Goal: Task Accomplishment & Management: Manage account settings

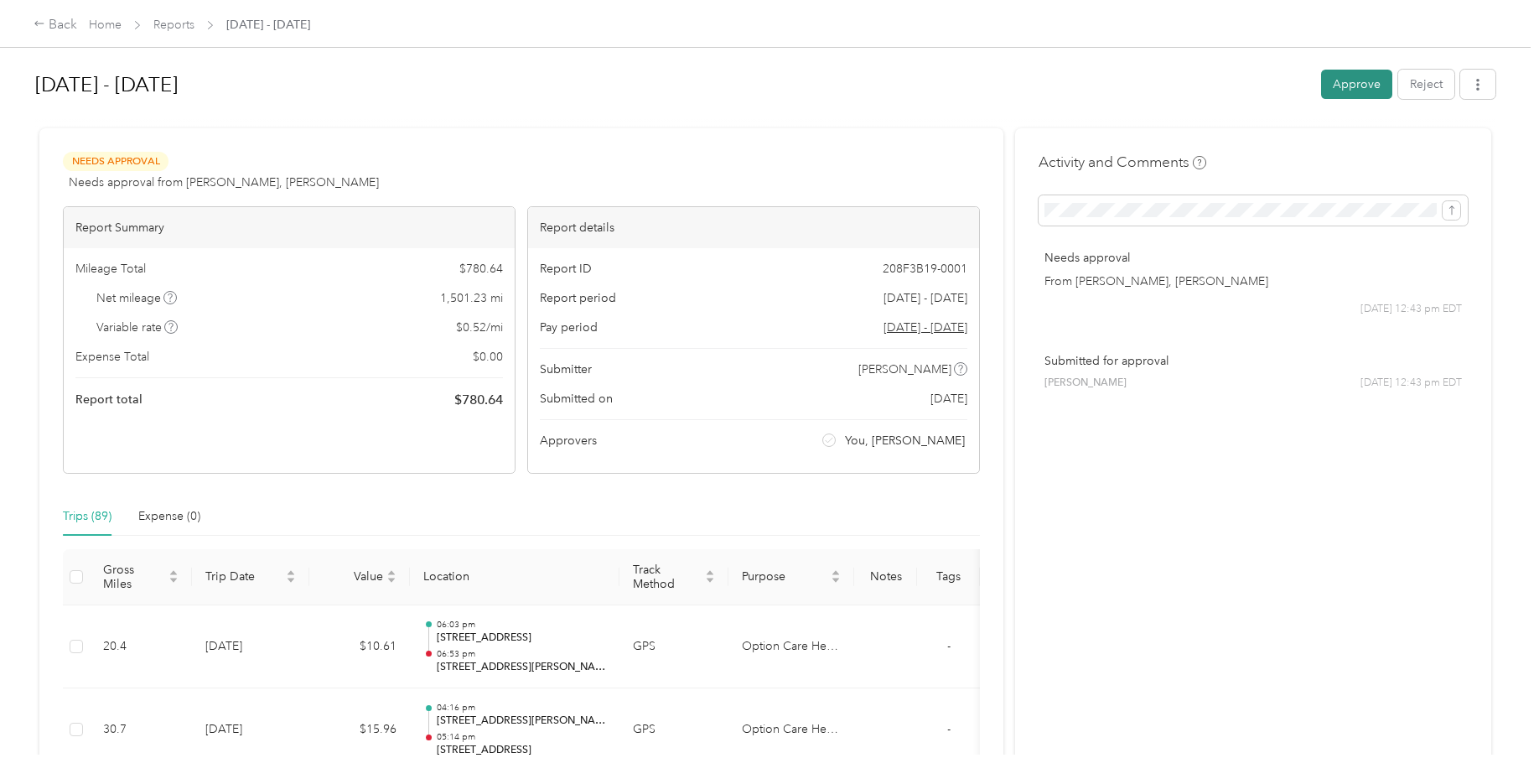
click at [1353, 87] on button "Approve" at bounding box center [1356, 84] width 72 height 29
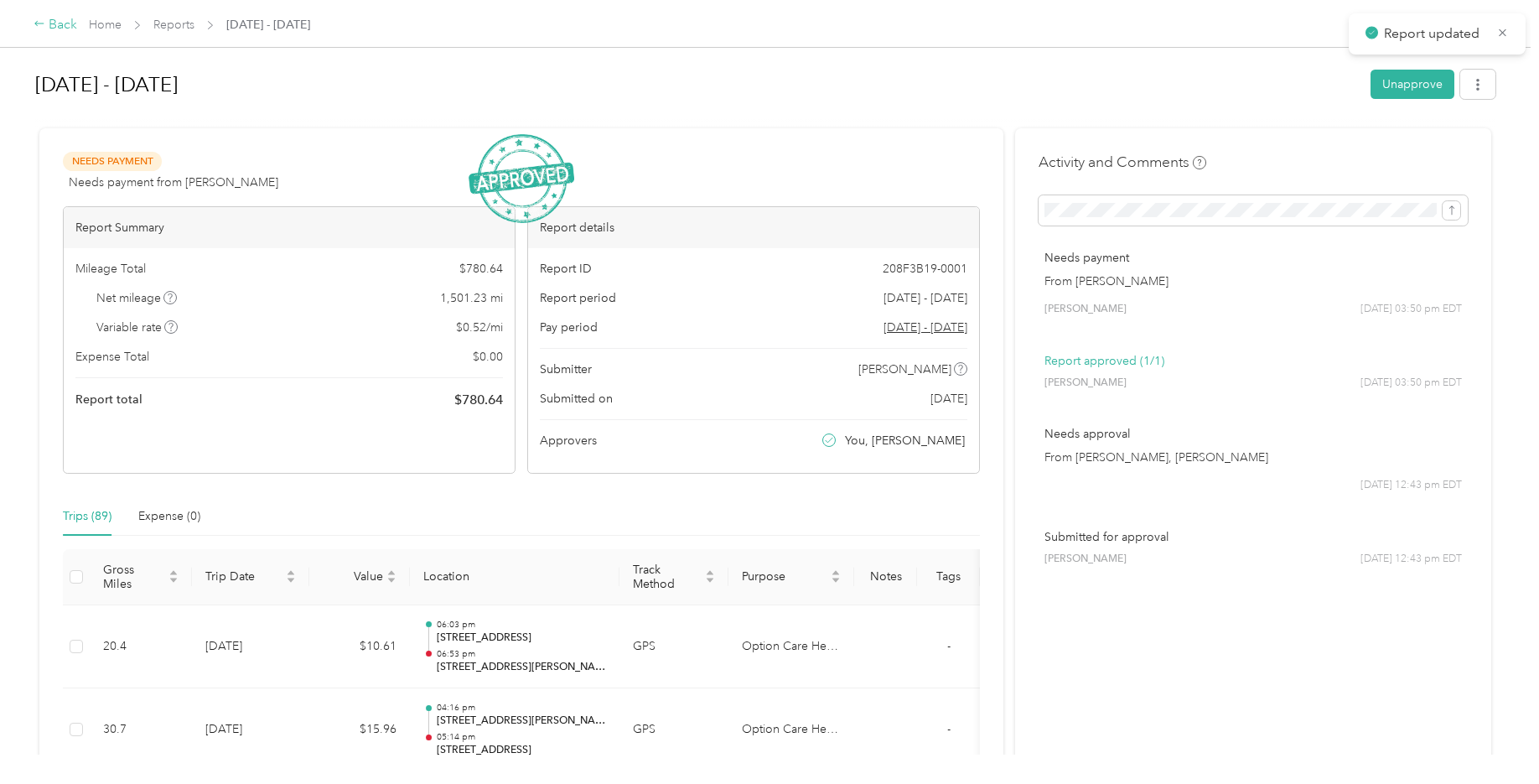
click at [52, 28] on div "Back" at bounding box center [55, 25] width 44 height 20
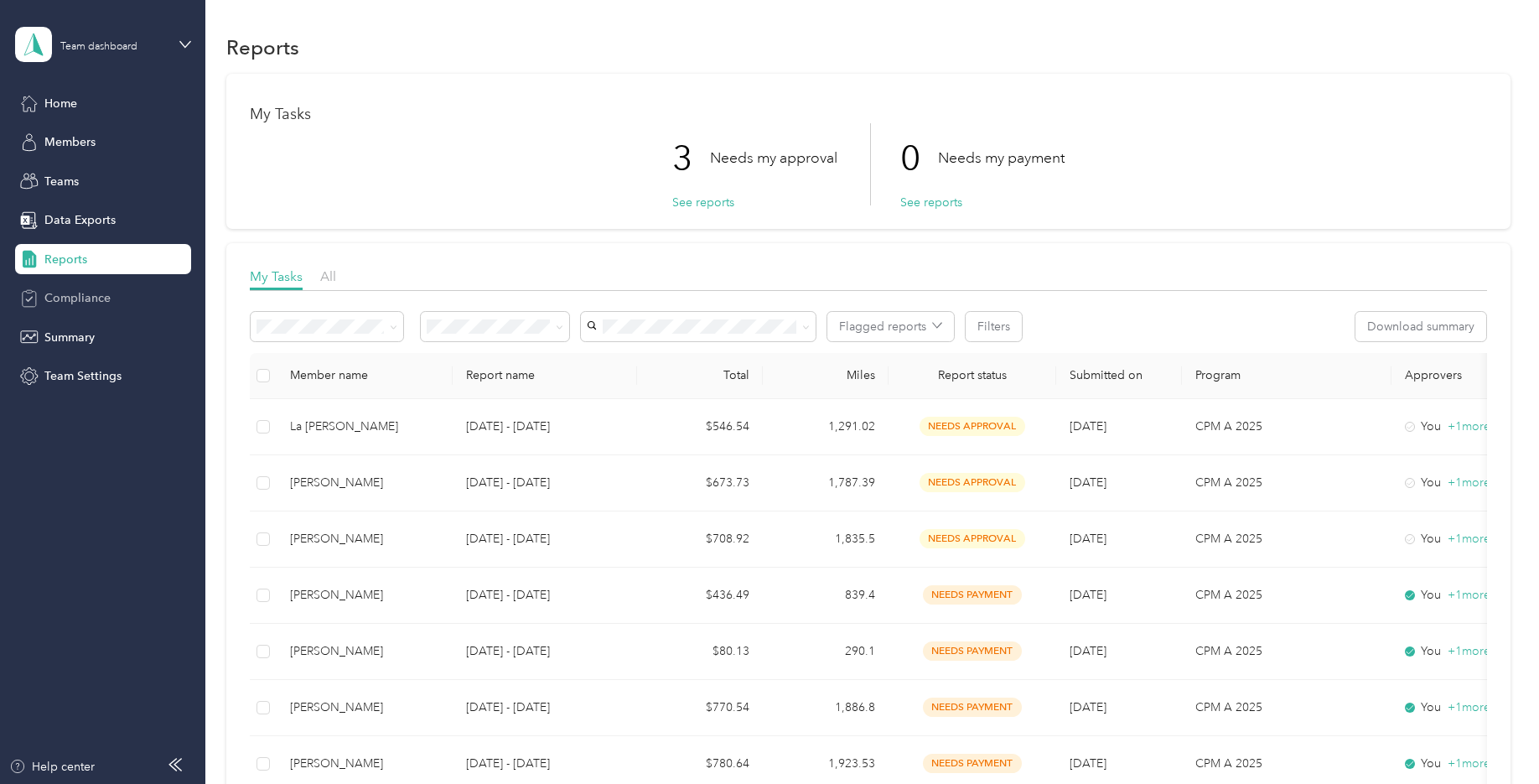
click at [86, 293] on span "Compliance" at bounding box center [77, 297] width 66 height 17
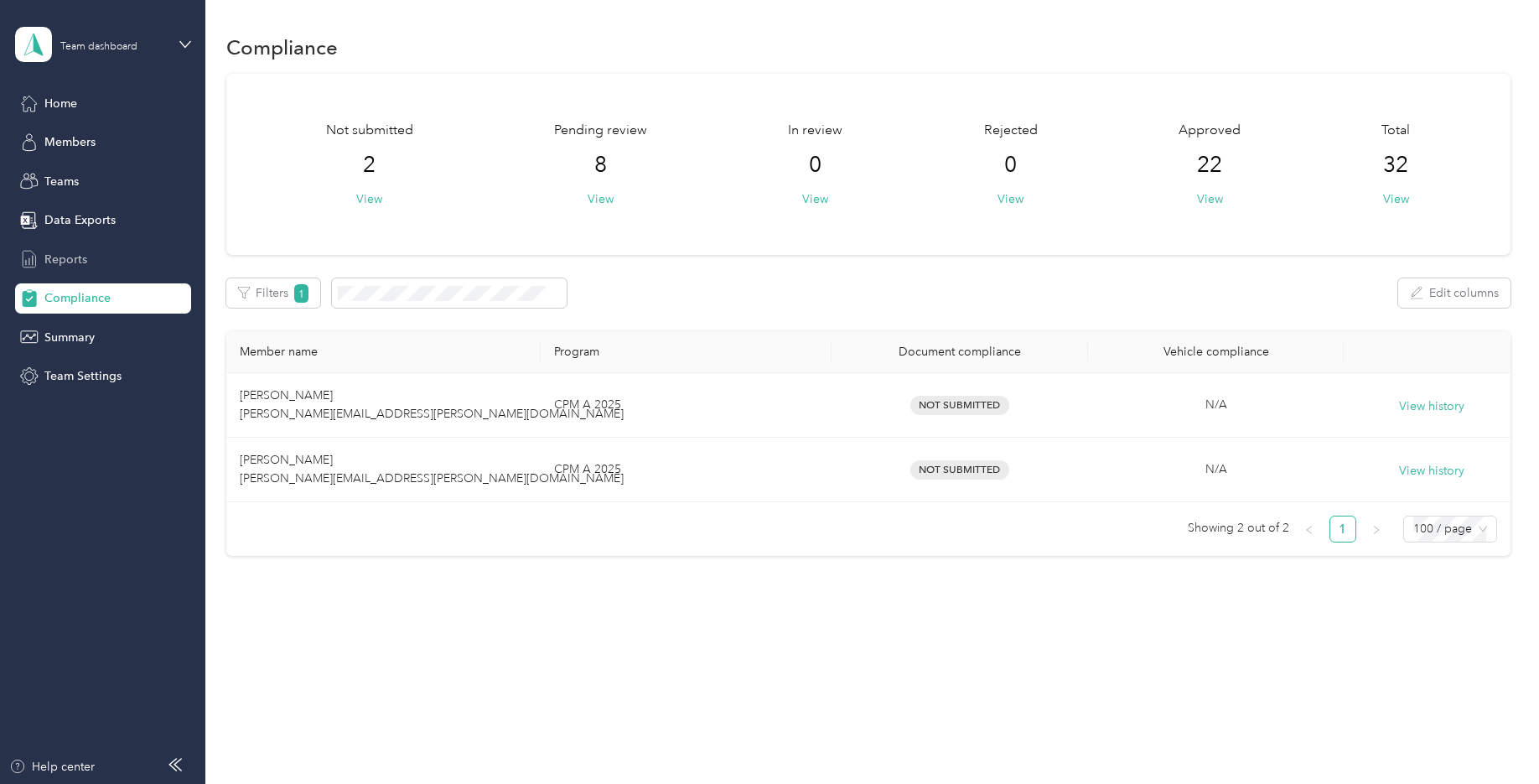
click at [66, 253] on span "Reports" at bounding box center [65, 258] width 43 height 17
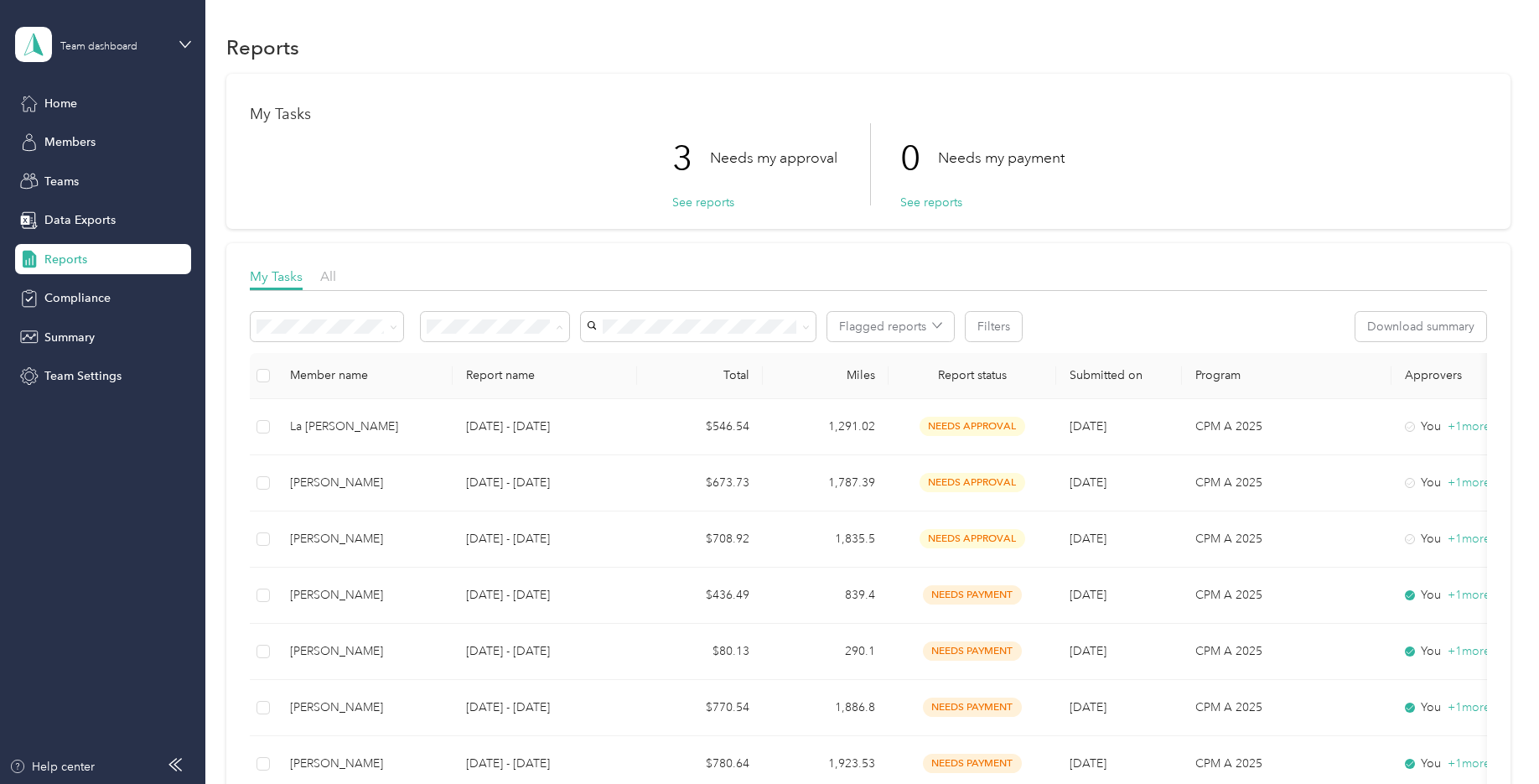
click at [479, 240] on div "My Tasks 3 Needs my approval See reports 0 Needs my payment See reports My Task…" at bounding box center [868, 779] width 1284 height 1413
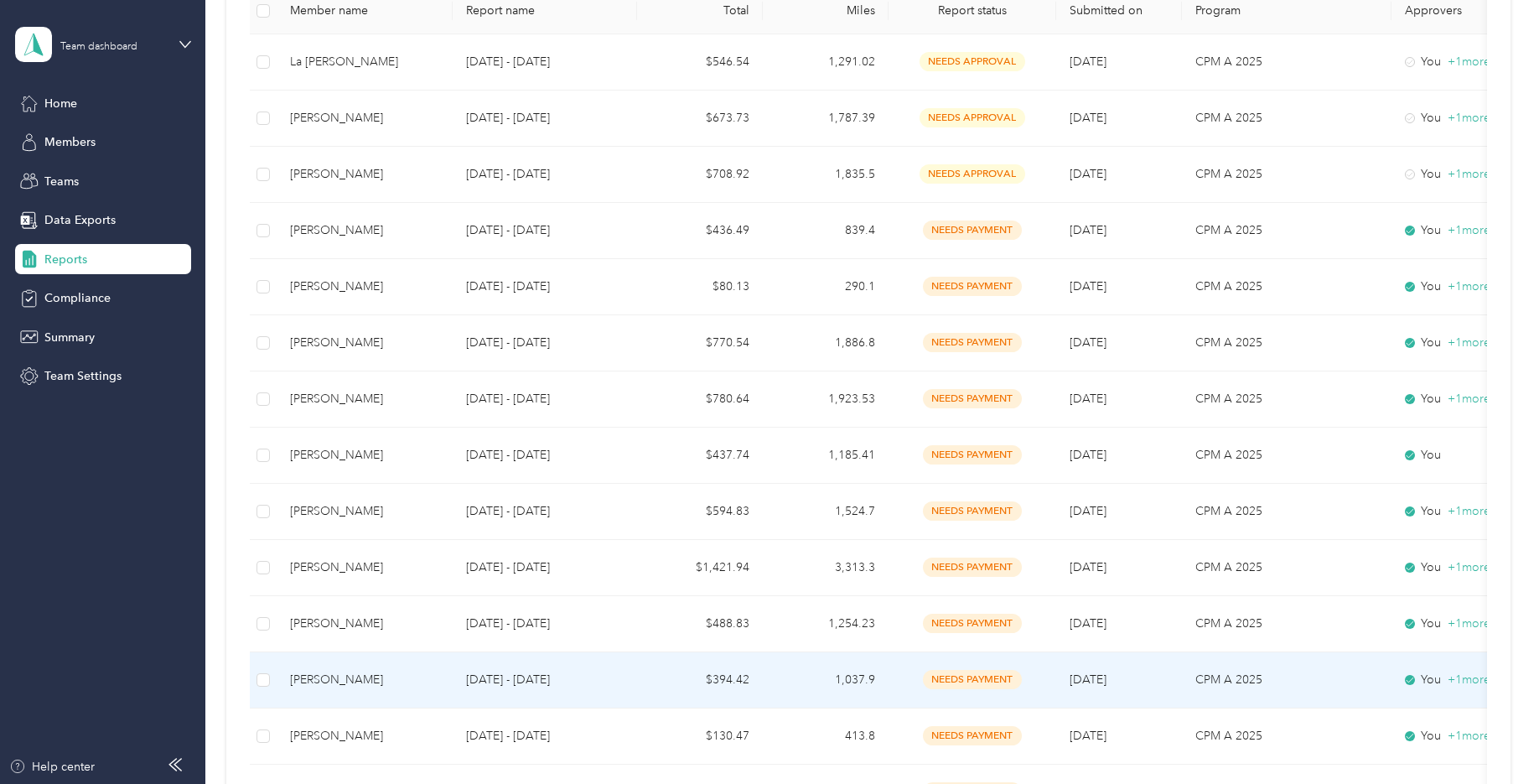
scroll to position [335, 0]
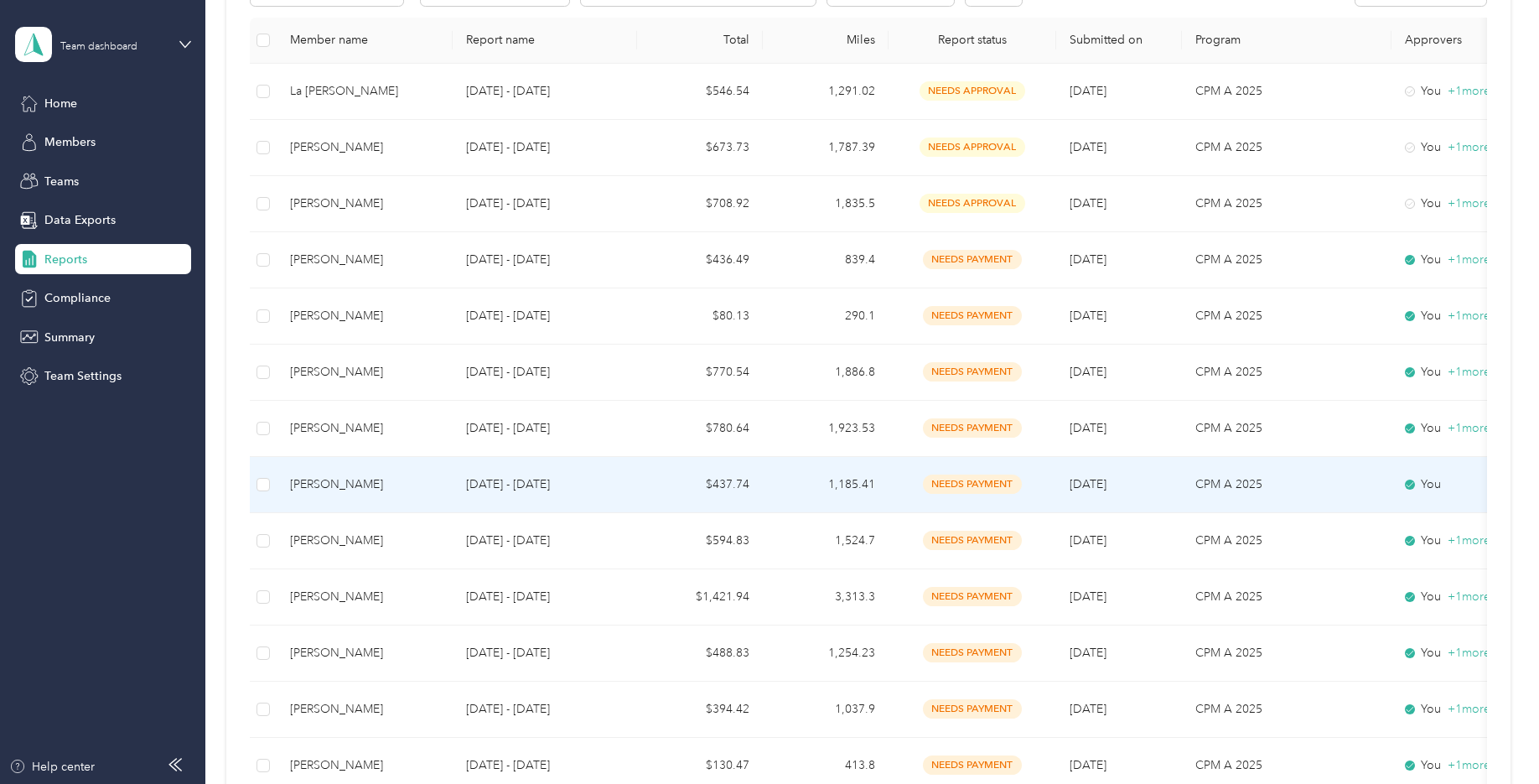
click at [450, 498] on td "[PERSON_NAME]" at bounding box center [364, 485] width 176 height 56
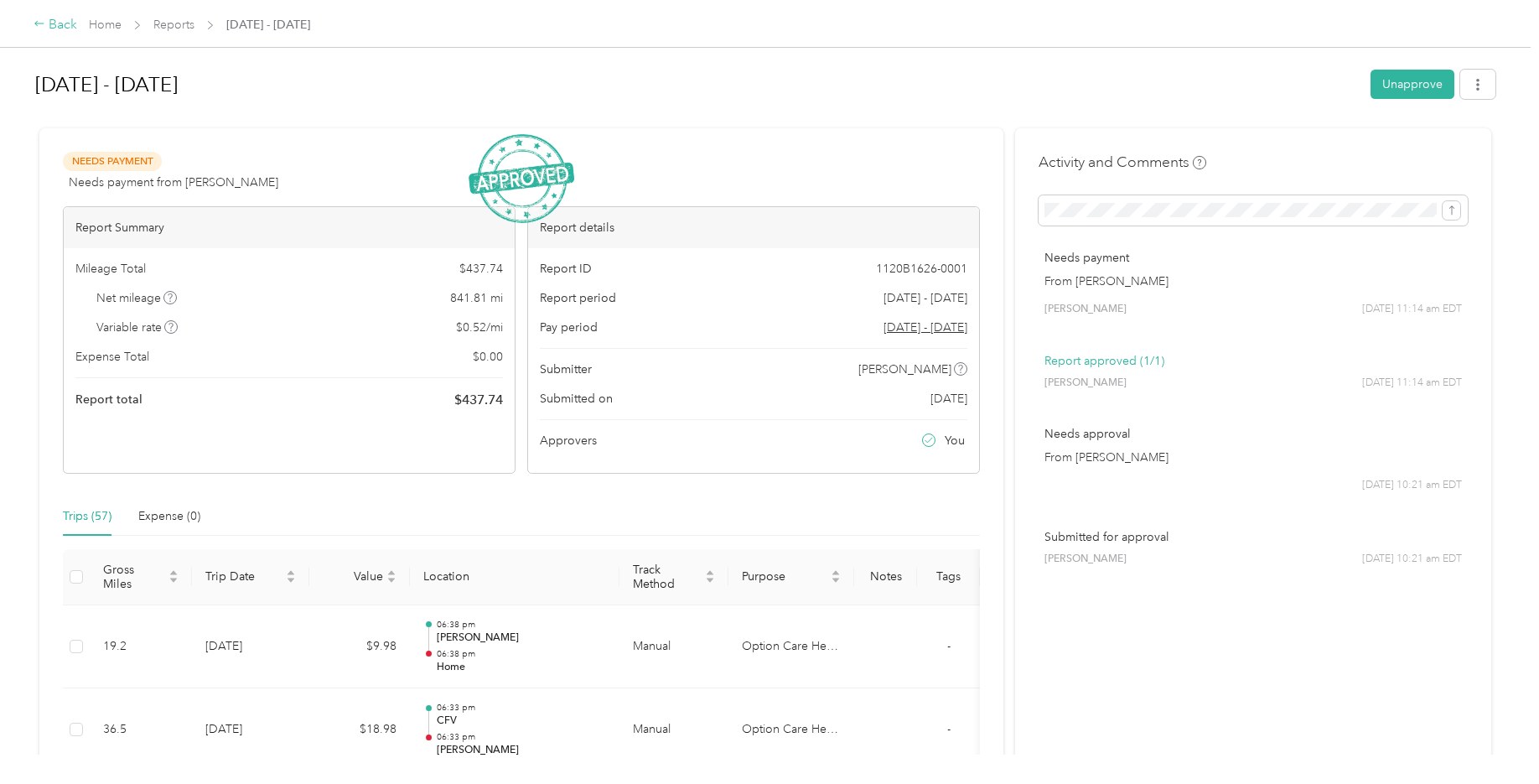
click at [50, 29] on div "Back" at bounding box center [55, 25] width 44 height 20
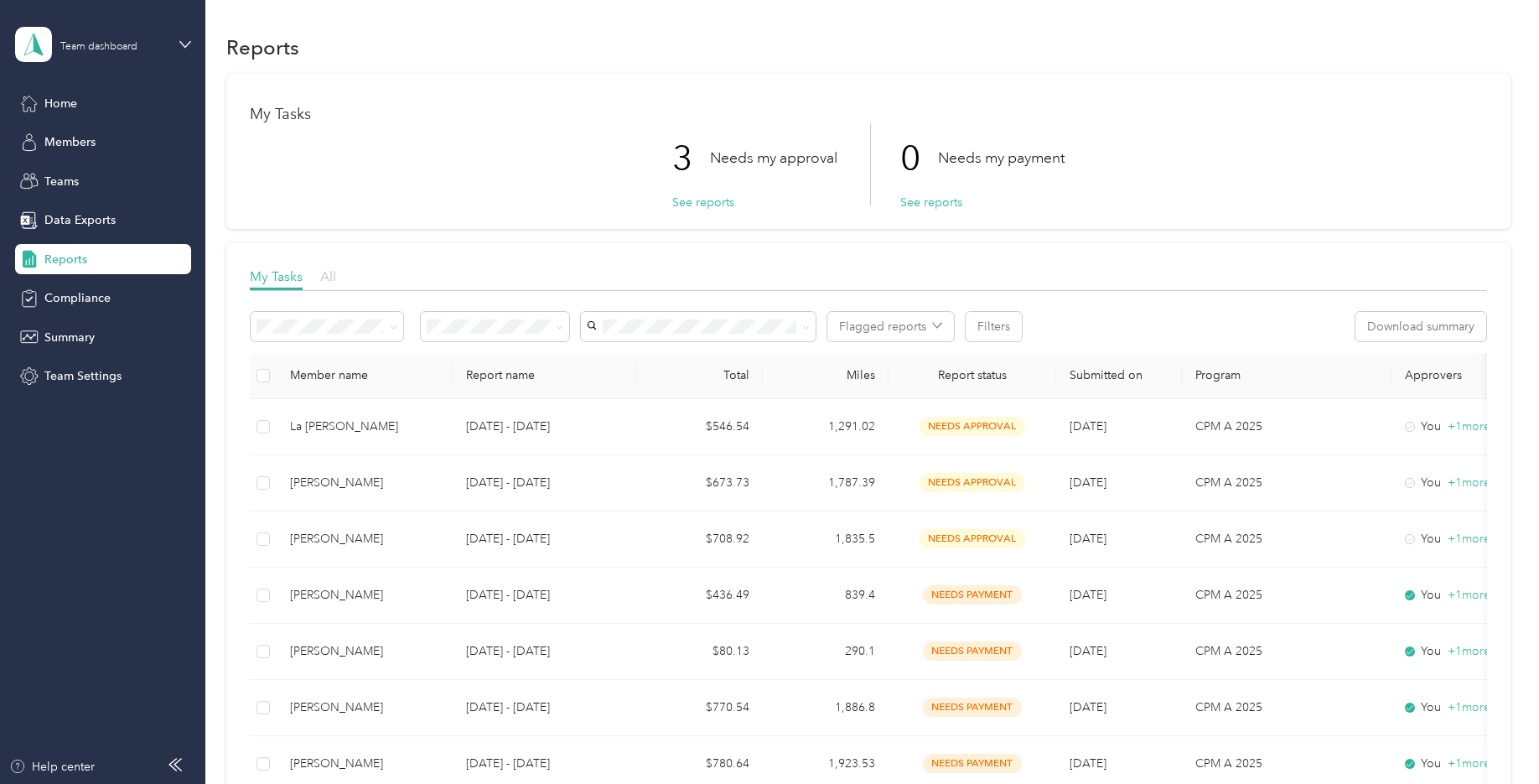
click at [326, 284] on span "All" at bounding box center [328, 276] width 16 height 16
click at [278, 284] on span "My Tasks" at bounding box center [276, 276] width 53 height 16
click at [327, 280] on span "All" at bounding box center [328, 276] width 16 height 16
click at [286, 276] on span "My Tasks" at bounding box center [276, 276] width 53 height 16
click at [53, 101] on span "Home" at bounding box center [61, 102] width 33 height 17
